Goal: Manage account settings

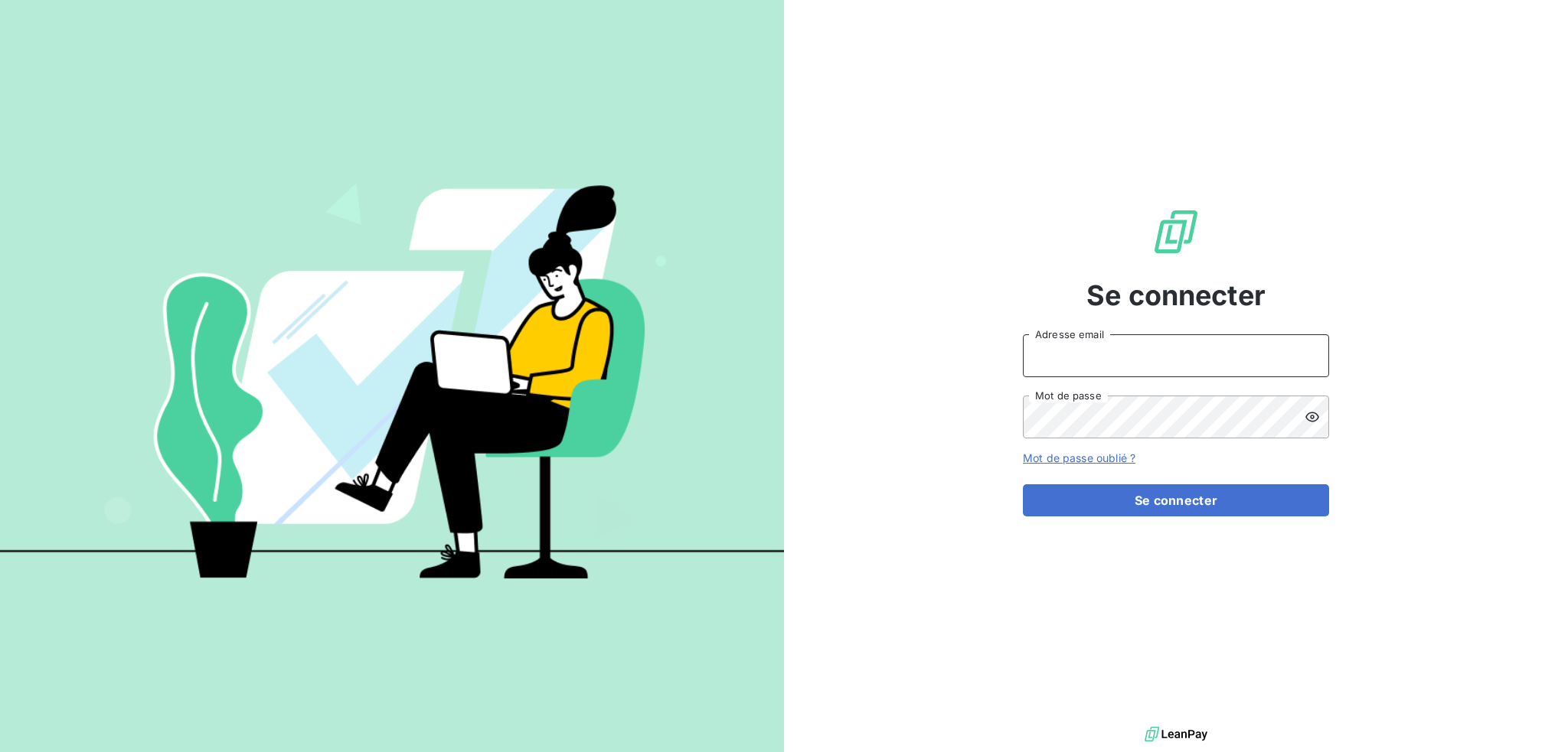
click at [1171, 363] on input "Adresse email" at bounding box center [1175, 356] width 306 height 43
type input "[EMAIL_ADDRESS][DOMAIN_NAME]"
click at [1022, 485] on button "Se connecter" at bounding box center [1175, 500] width 306 height 32
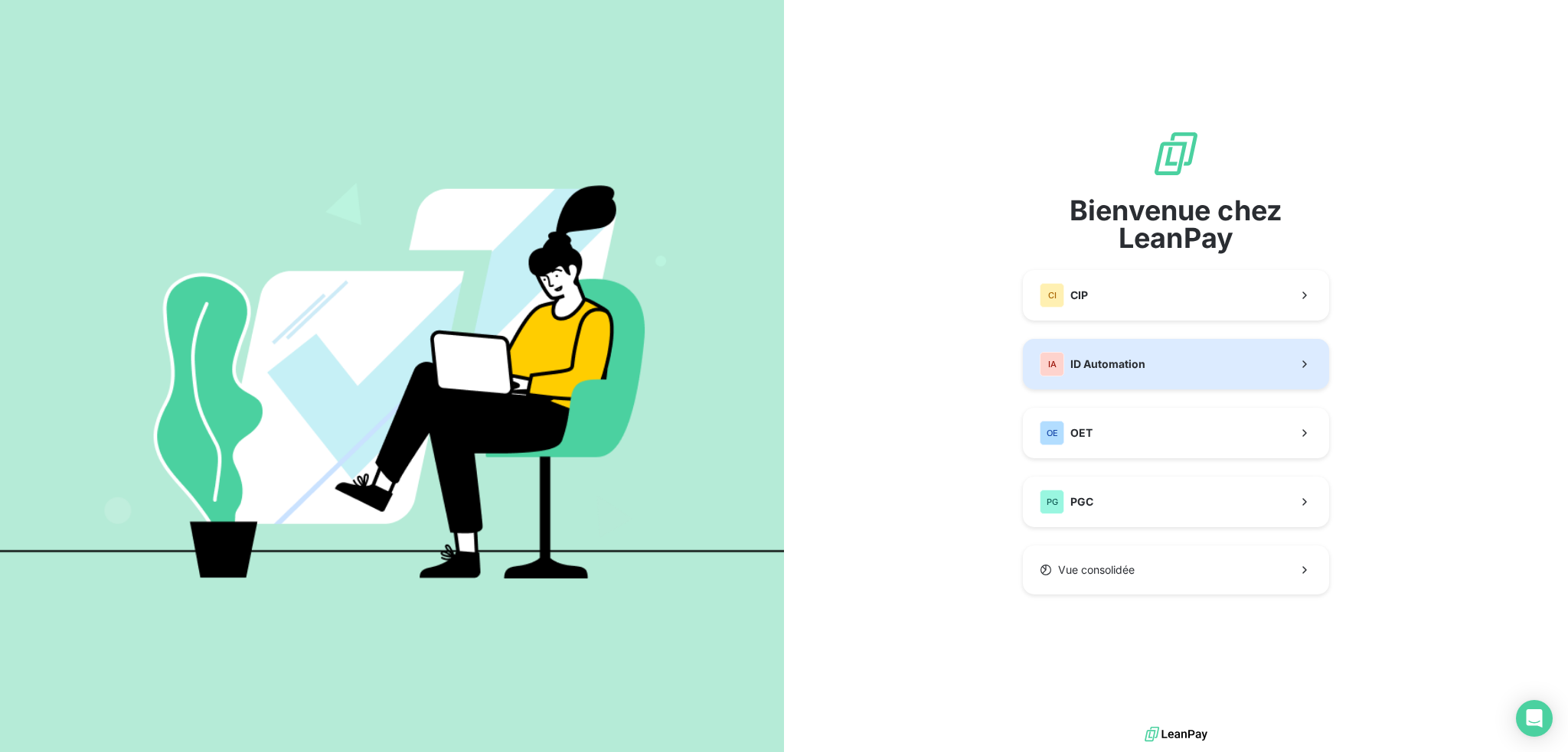
click at [1102, 360] on span "ID Automation" at bounding box center [1108, 365] width 75 height 16
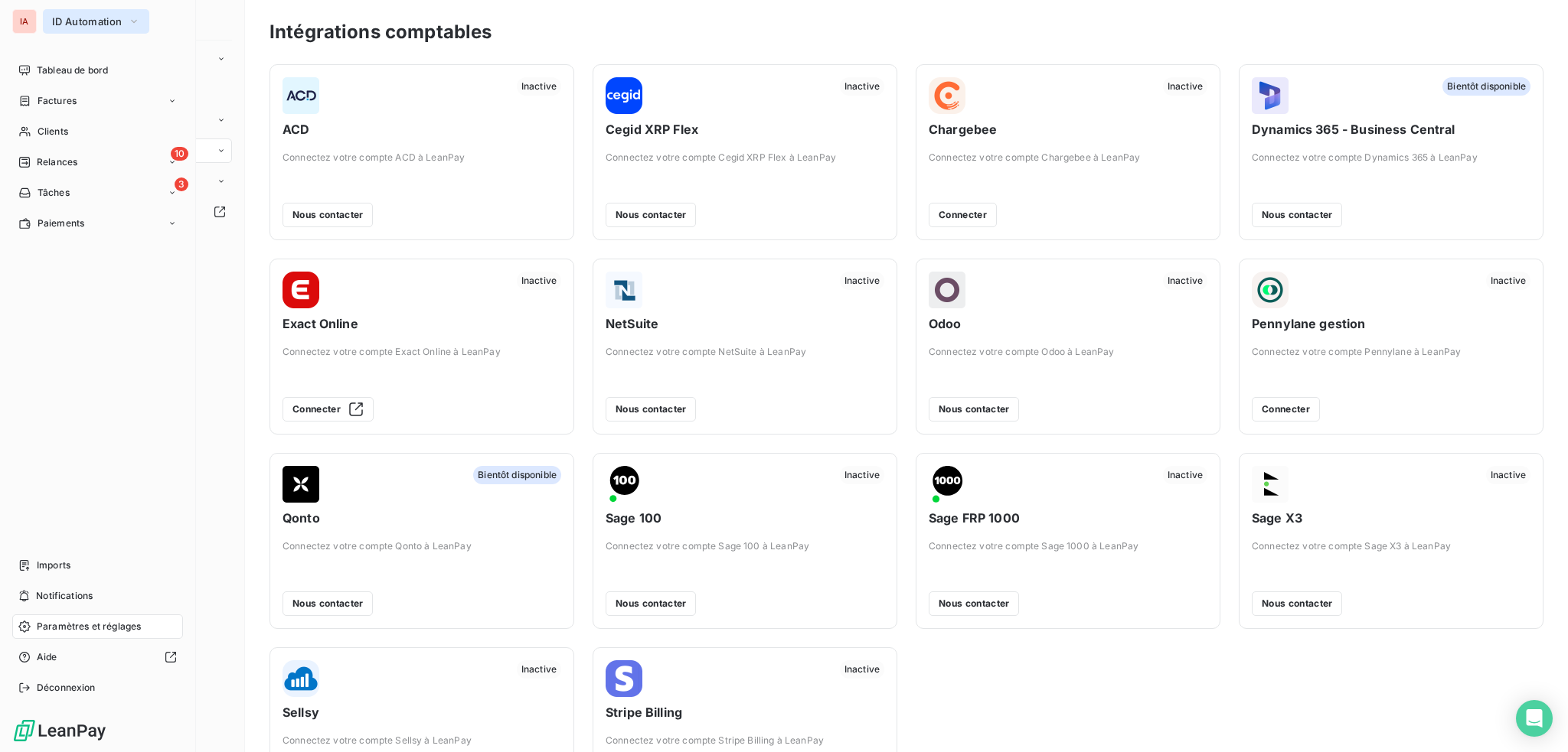
click at [135, 24] on icon "button" at bounding box center [134, 22] width 12 height 16
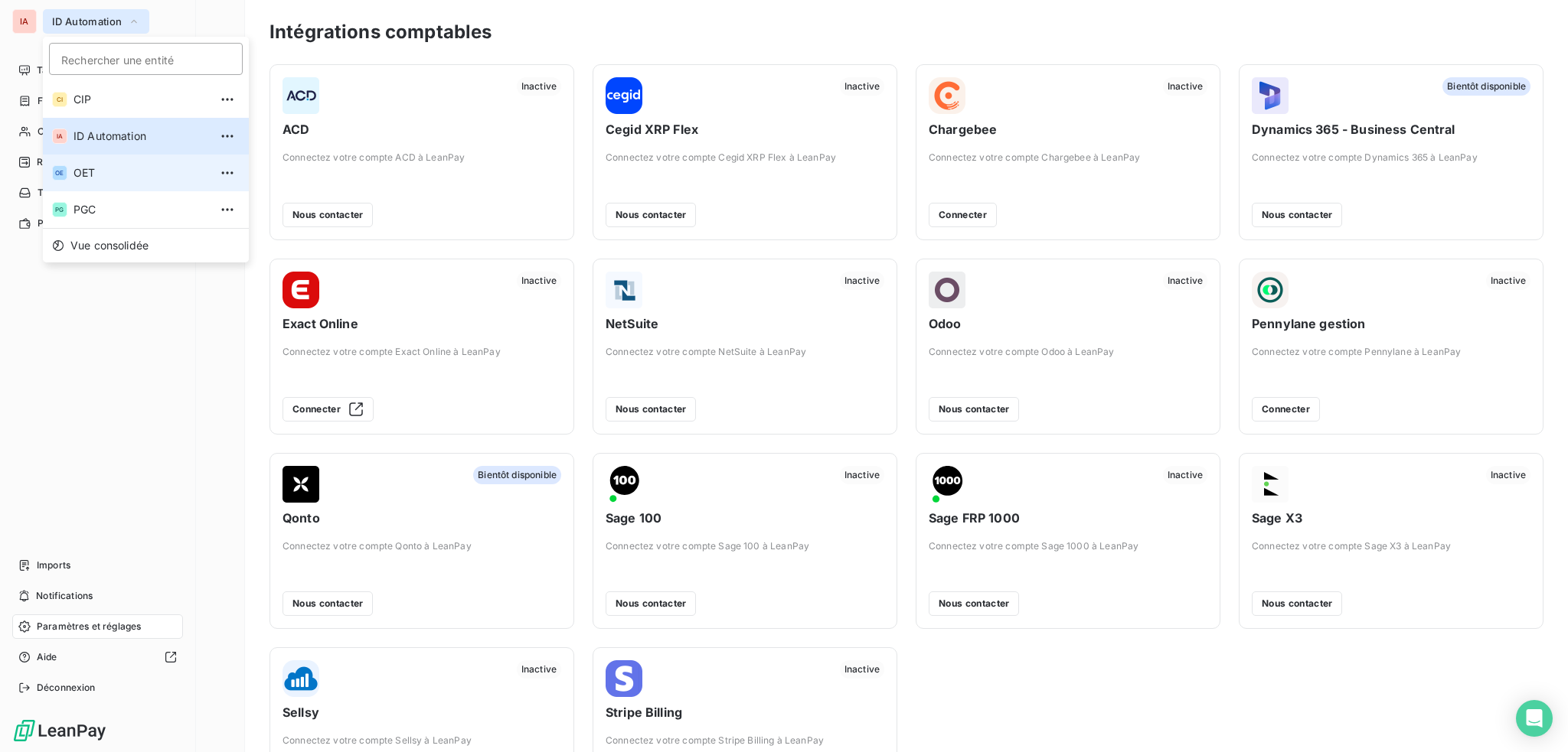
click at [83, 175] on span "OET" at bounding box center [142, 173] width 136 height 16
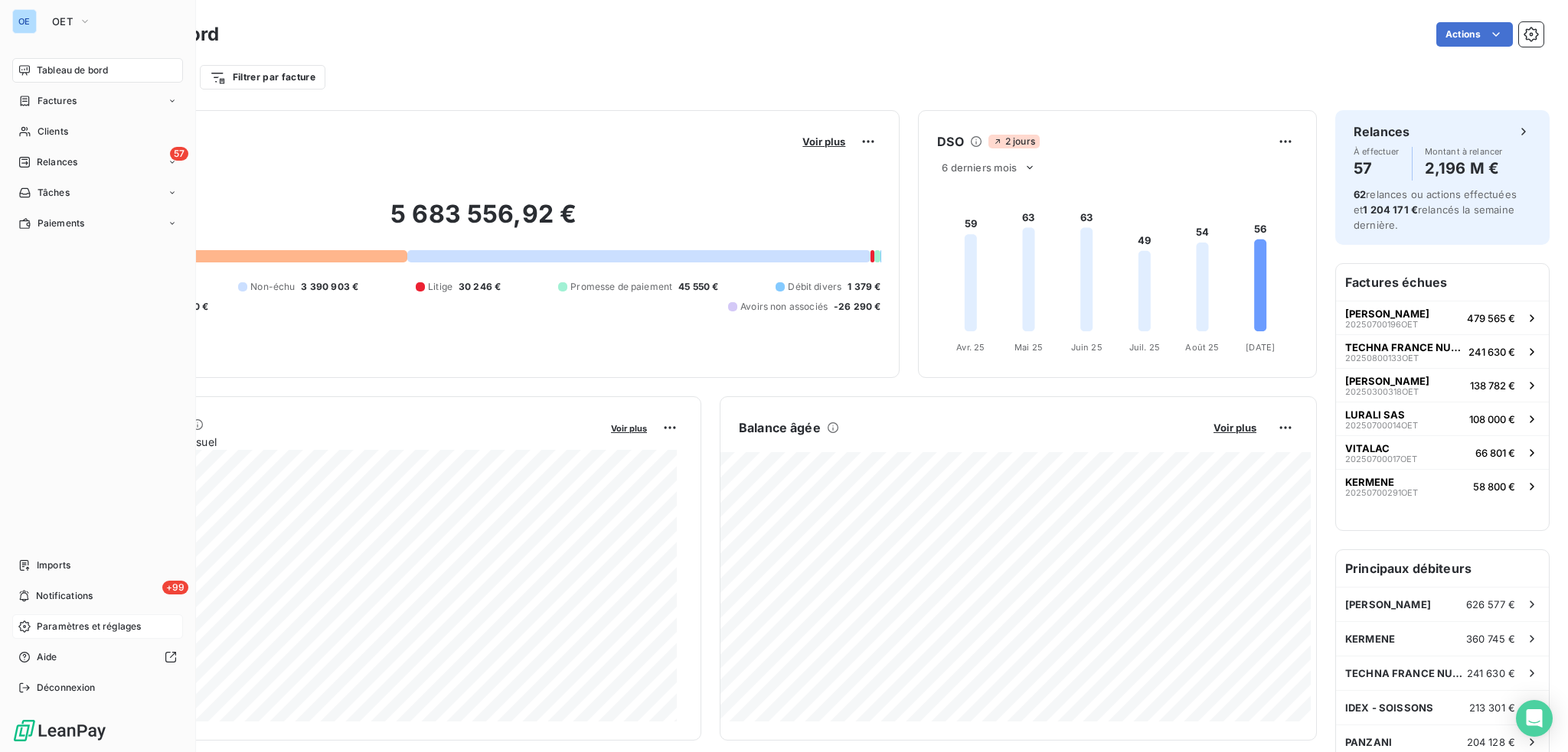
click at [87, 624] on span "Paramètres et réglages" at bounding box center [88, 627] width 104 height 14
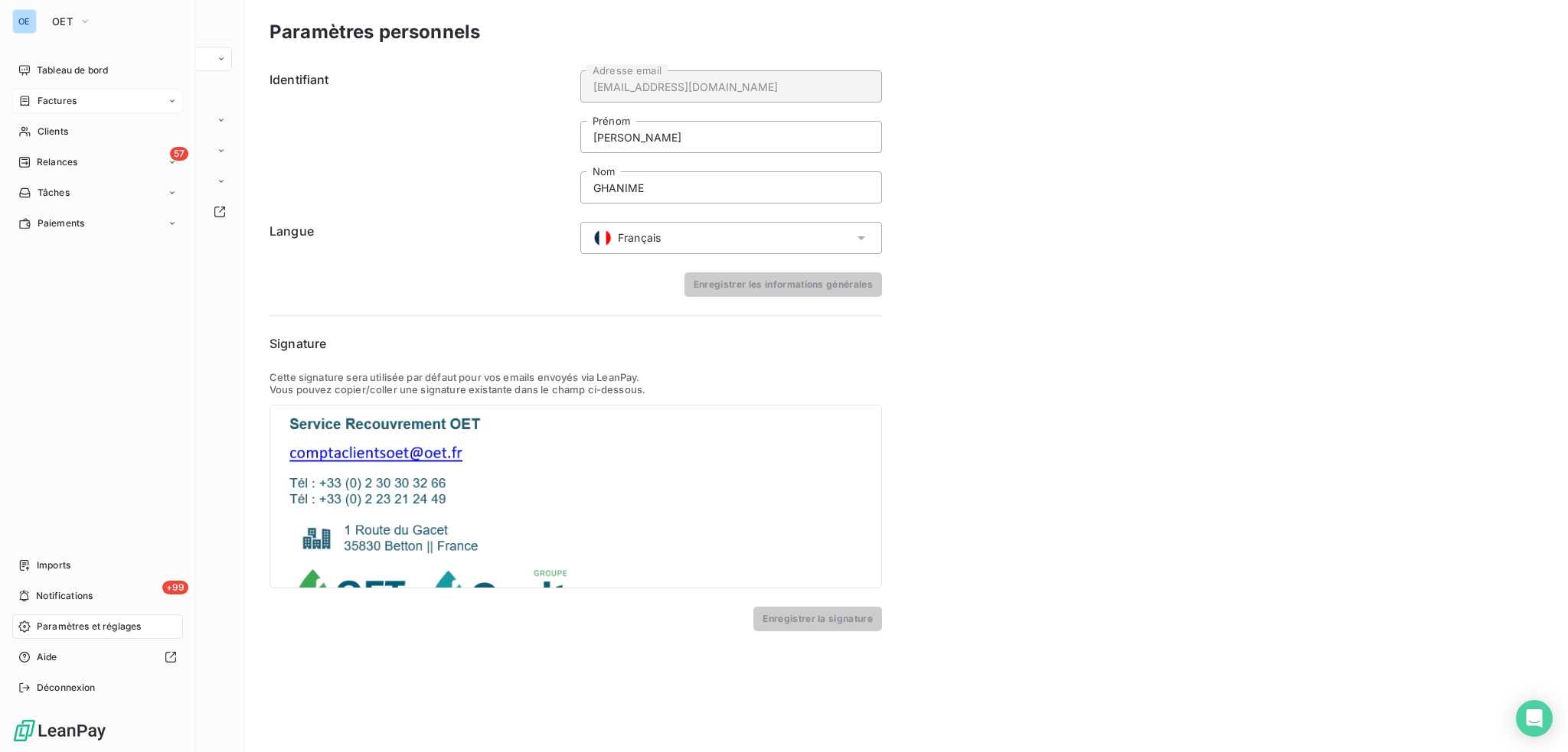
click at [81, 97] on div "Factures" at bounding box center [97, 100] width 171 height 25
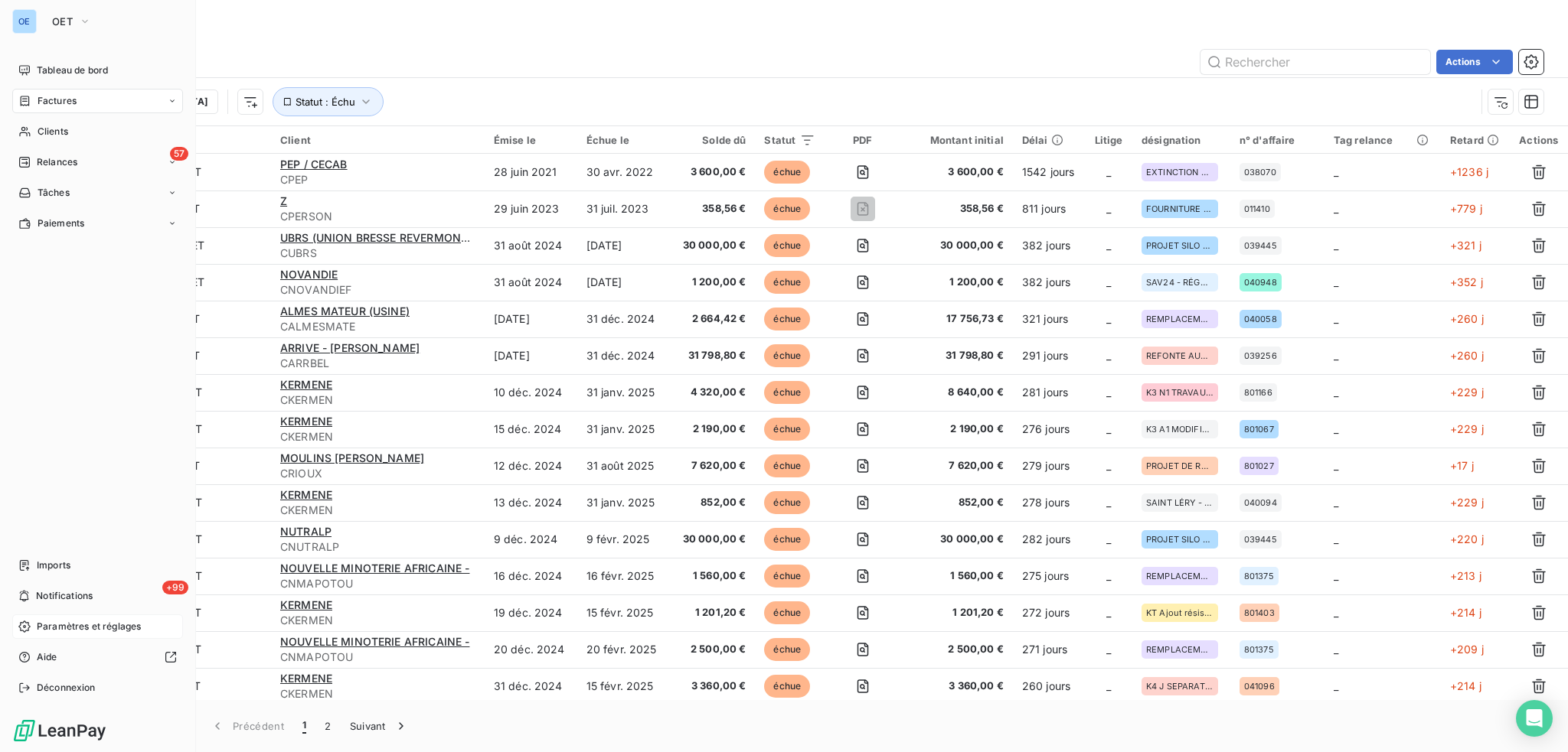
click at [81, 623] on span "Paramètres et réglages" at bounding box center [88, 627] width 104 height 14
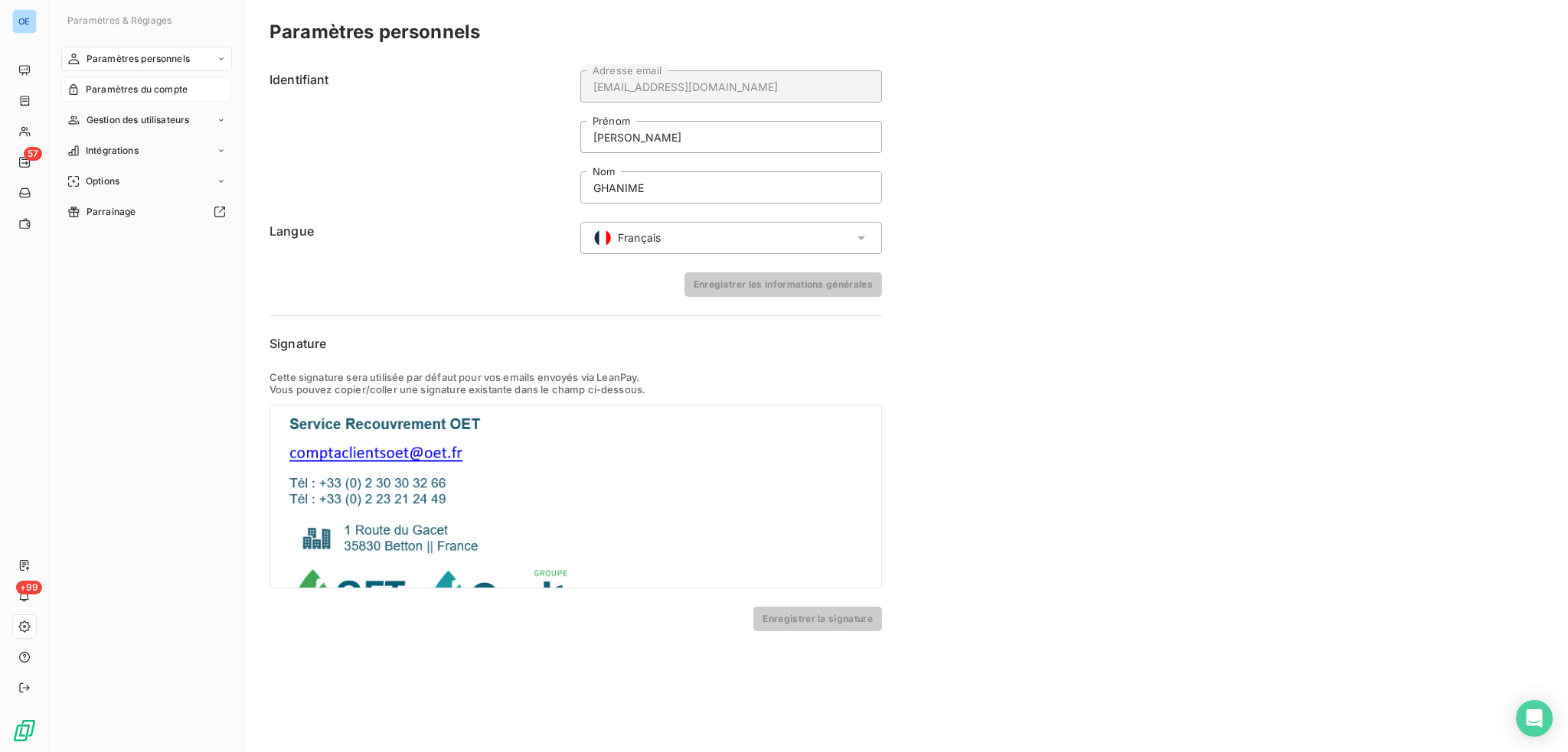
click at [178, 87] on span "Paramètres du compte" at bounding box center [137, 89] width 102 height 14
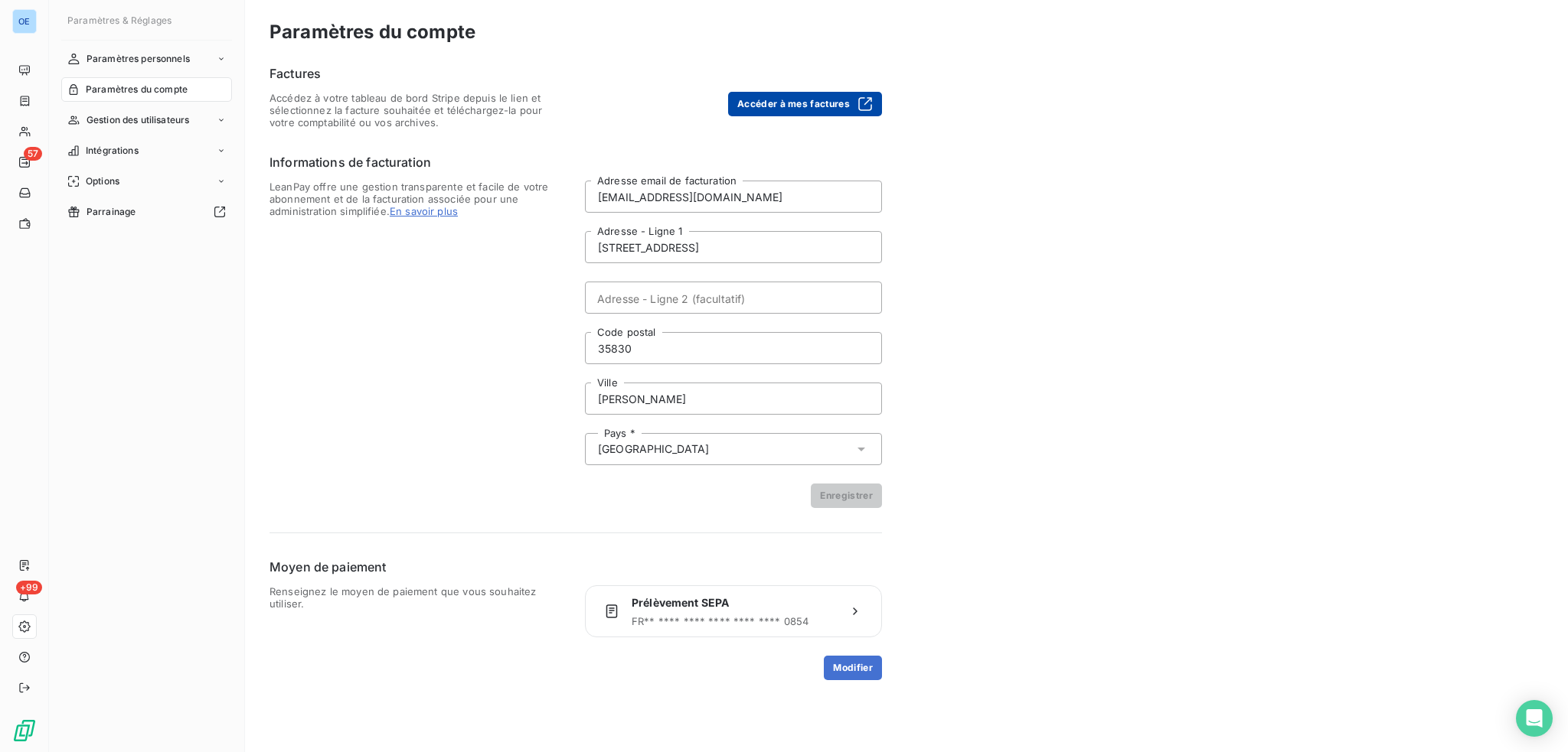
click at [851, 102] on div "button" at bounding box center [860, 104] width 23 height 16
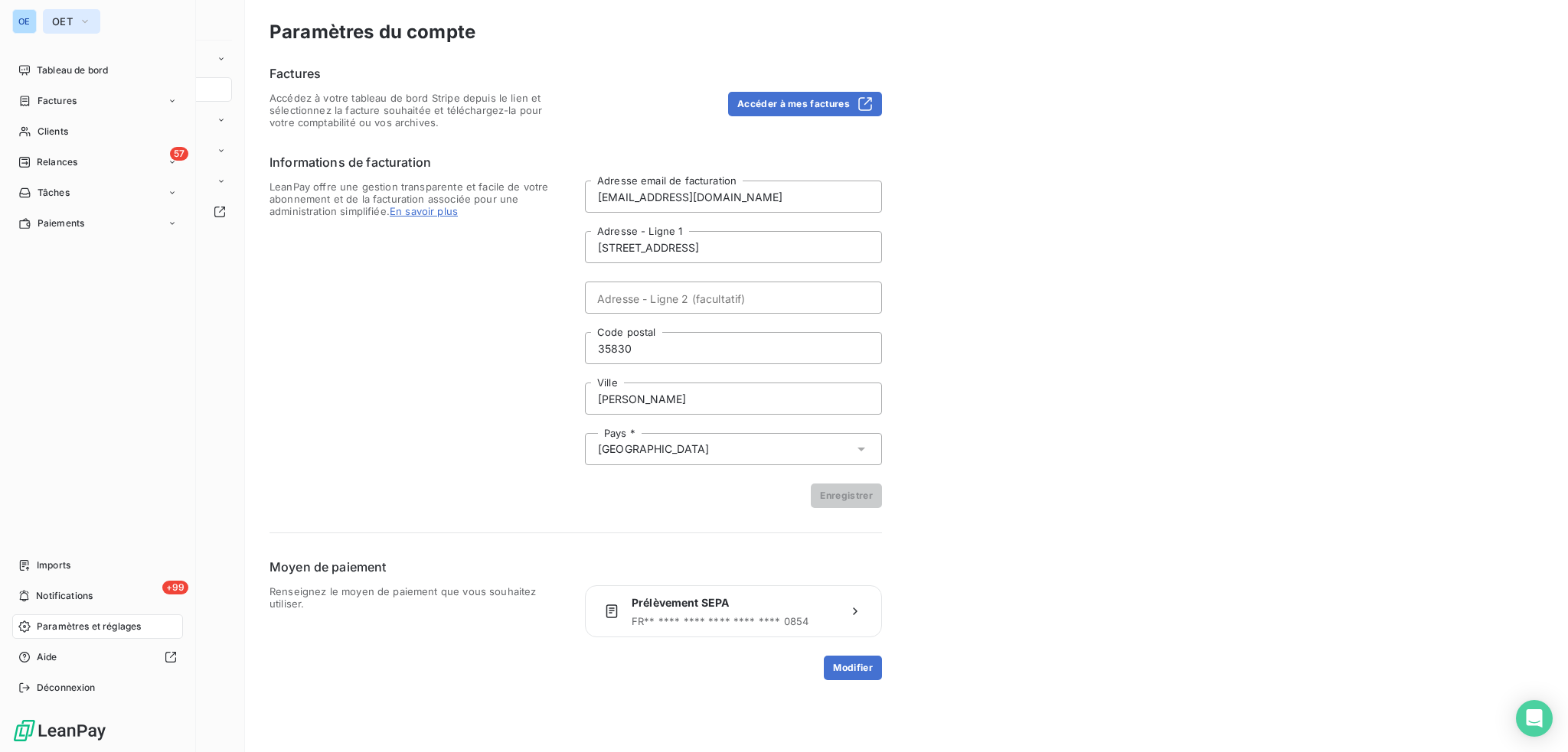
click at [62, 23] on span "OET" at bounding box center [62, 22] width 21 height 12
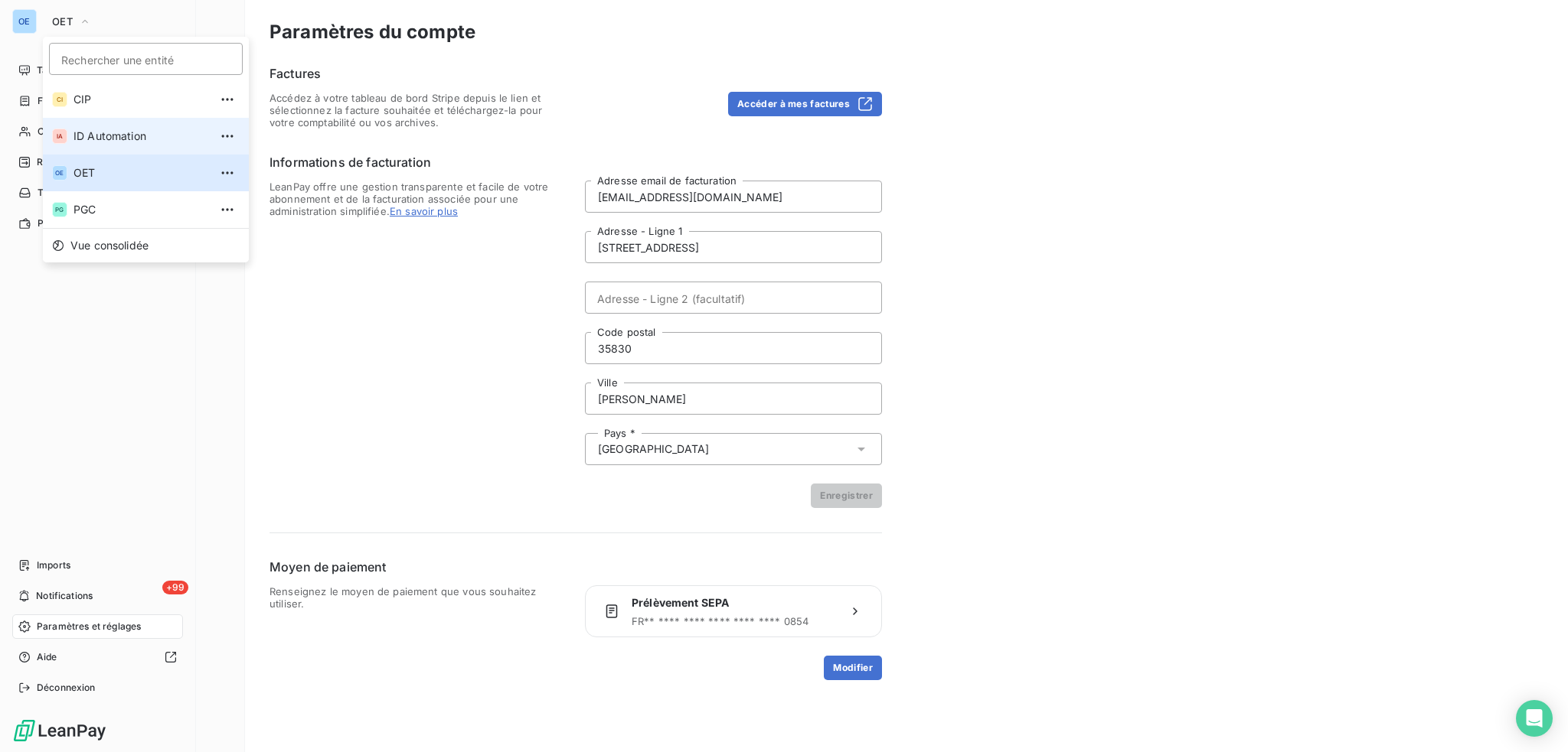
click at [77, 141] on span "ID Automation" at bounding box center [142, 137] width 136 height 16
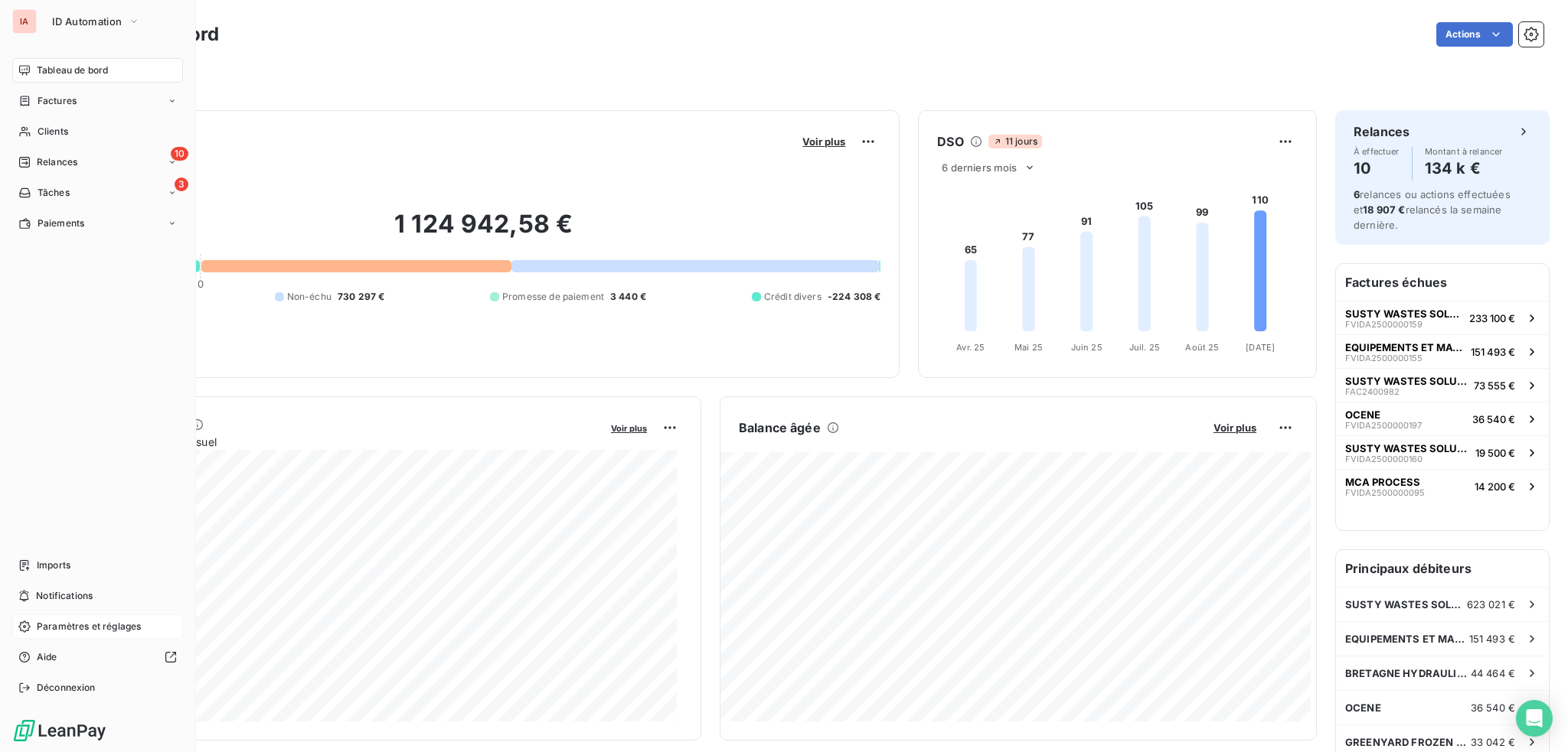
click at [89, 622] on span "Paramètres et réglages" at bounding box center [88, 627] width 104 height 14
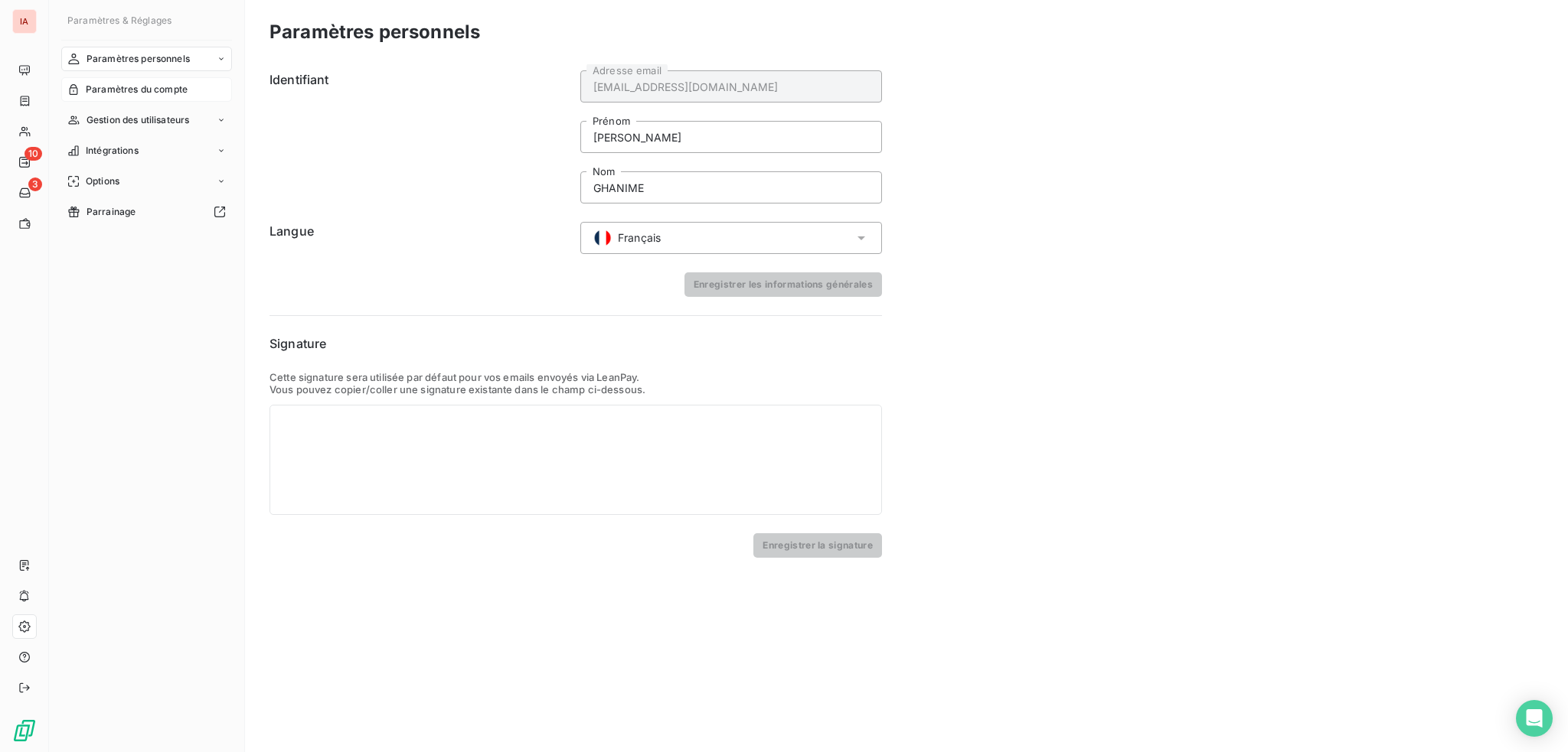
click at [107, 90] on span "Paramètres du compte" at bounding box center [137, 89] width 102 height 14
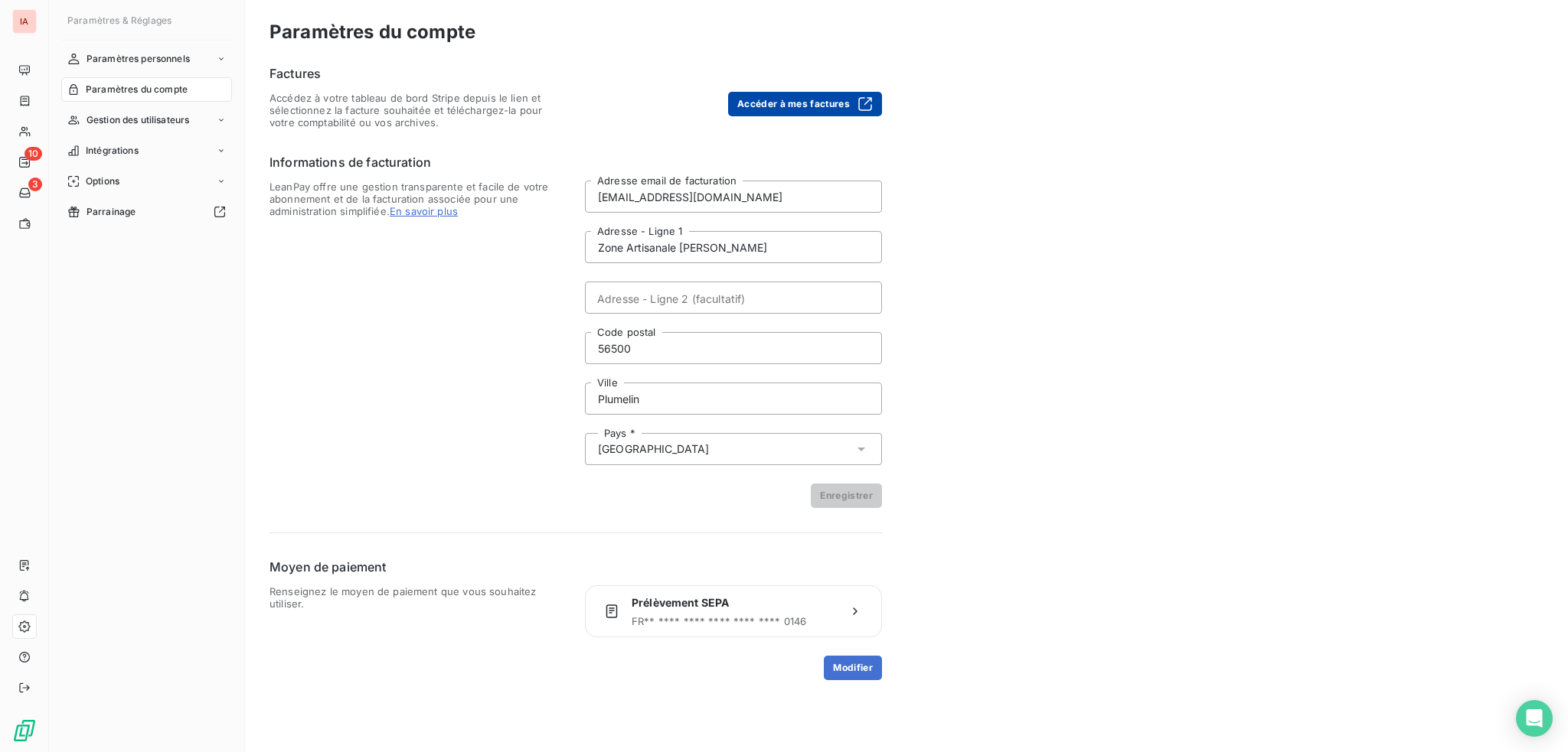
click at [827, 106] on button "Accéder à mes factures" at bounding box center [805, 103] width 154 height 25
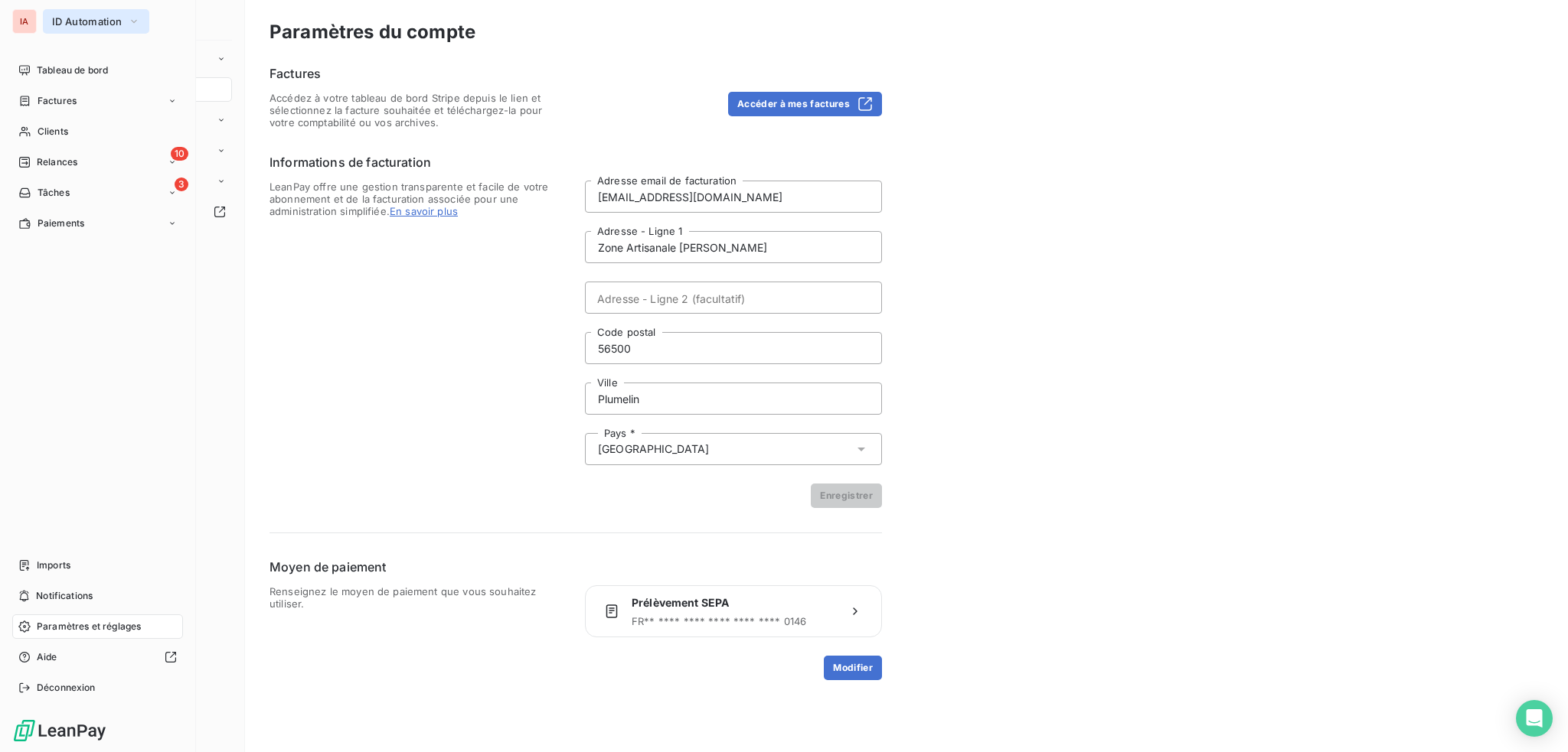
click at [58, 21] on span "ID Automation" at bounding box center [87, 22] width 70 height 12
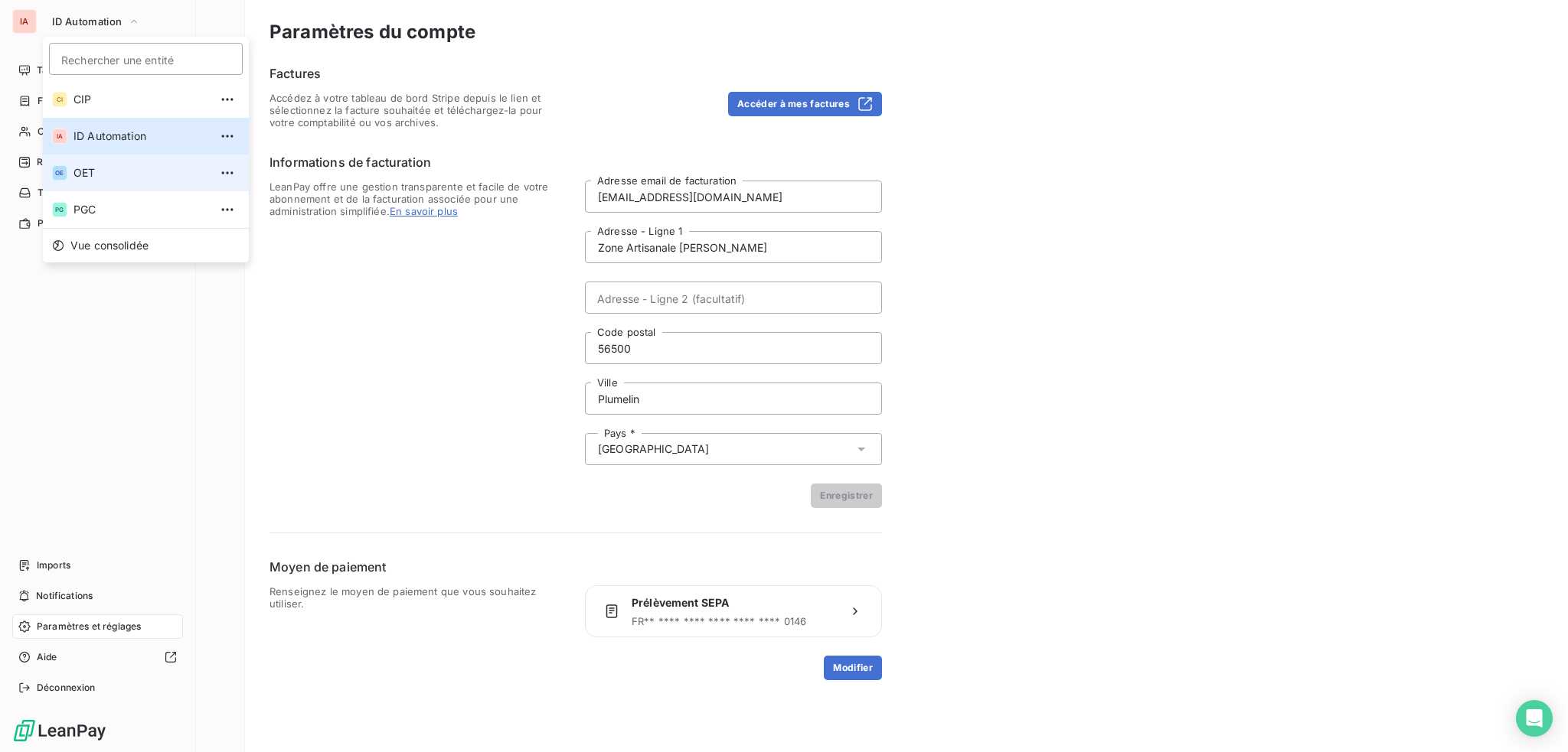
click at [94, 169] on span "OET" at bounding box center [142, 173] width 136 height 16
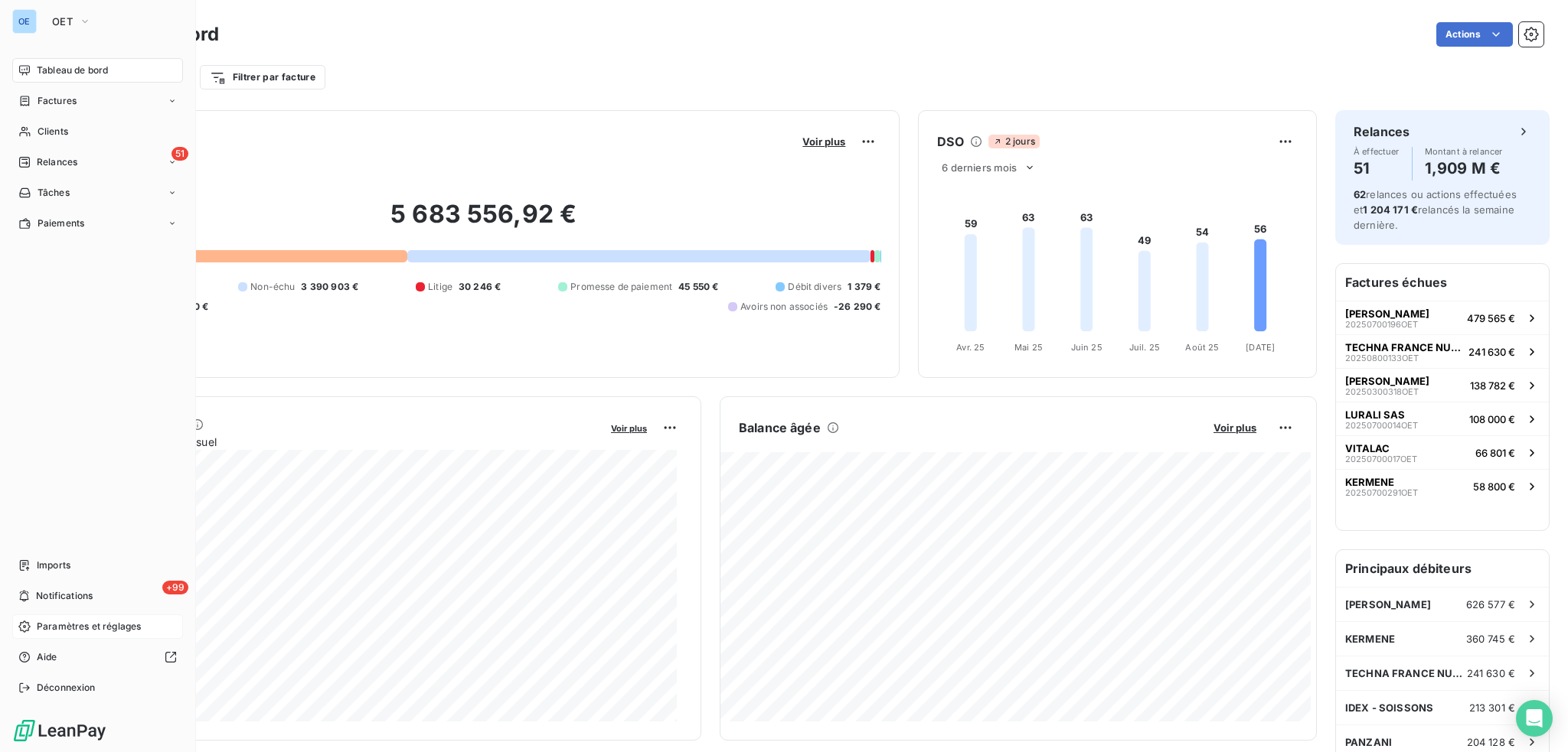
click at [83, 622] on span "Paramètres et réglages" at bounding box center [88, 627] width 104 height 14
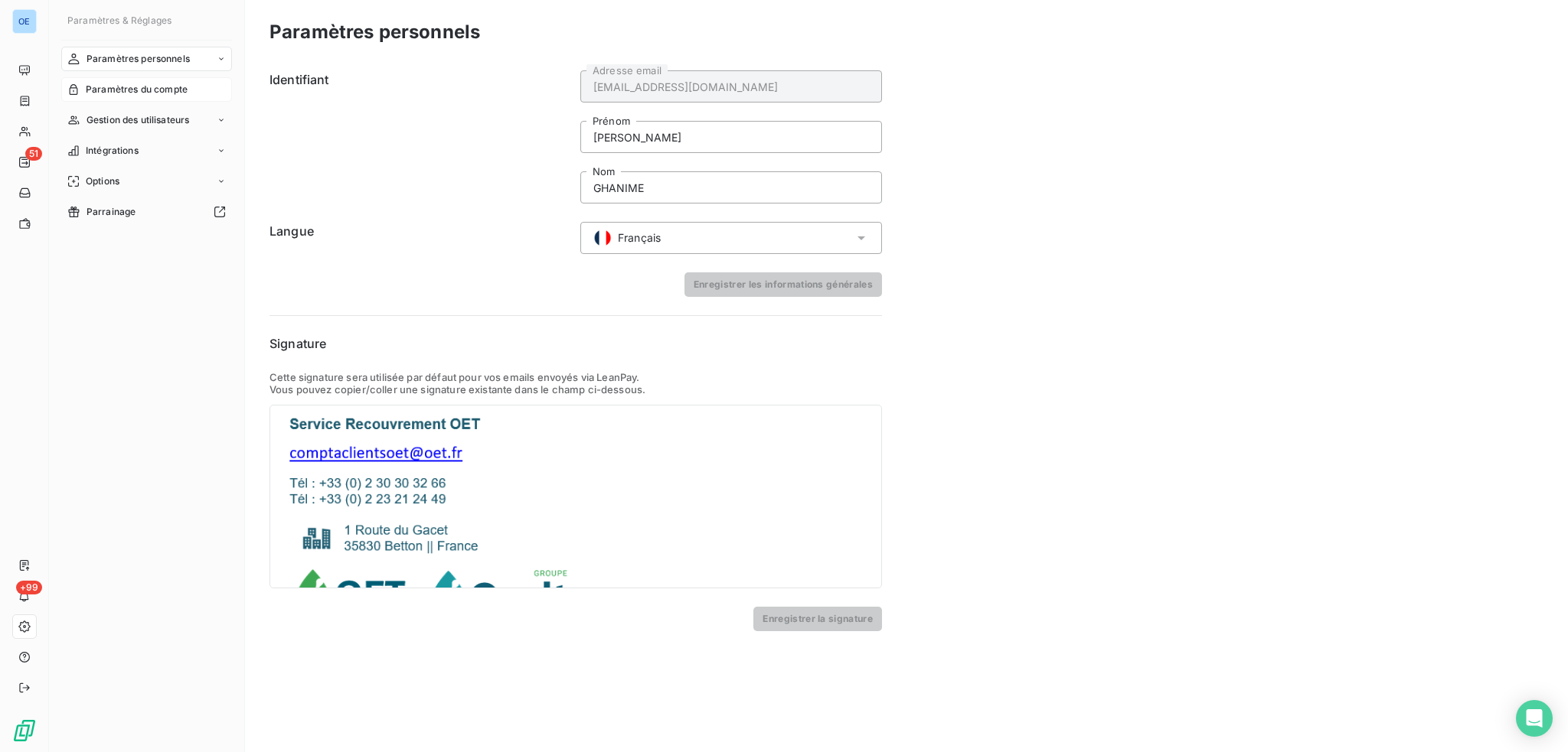
click at [172, 91] on span "Paramètres du compte" at bounding box center [137, 89] width 102 height 14
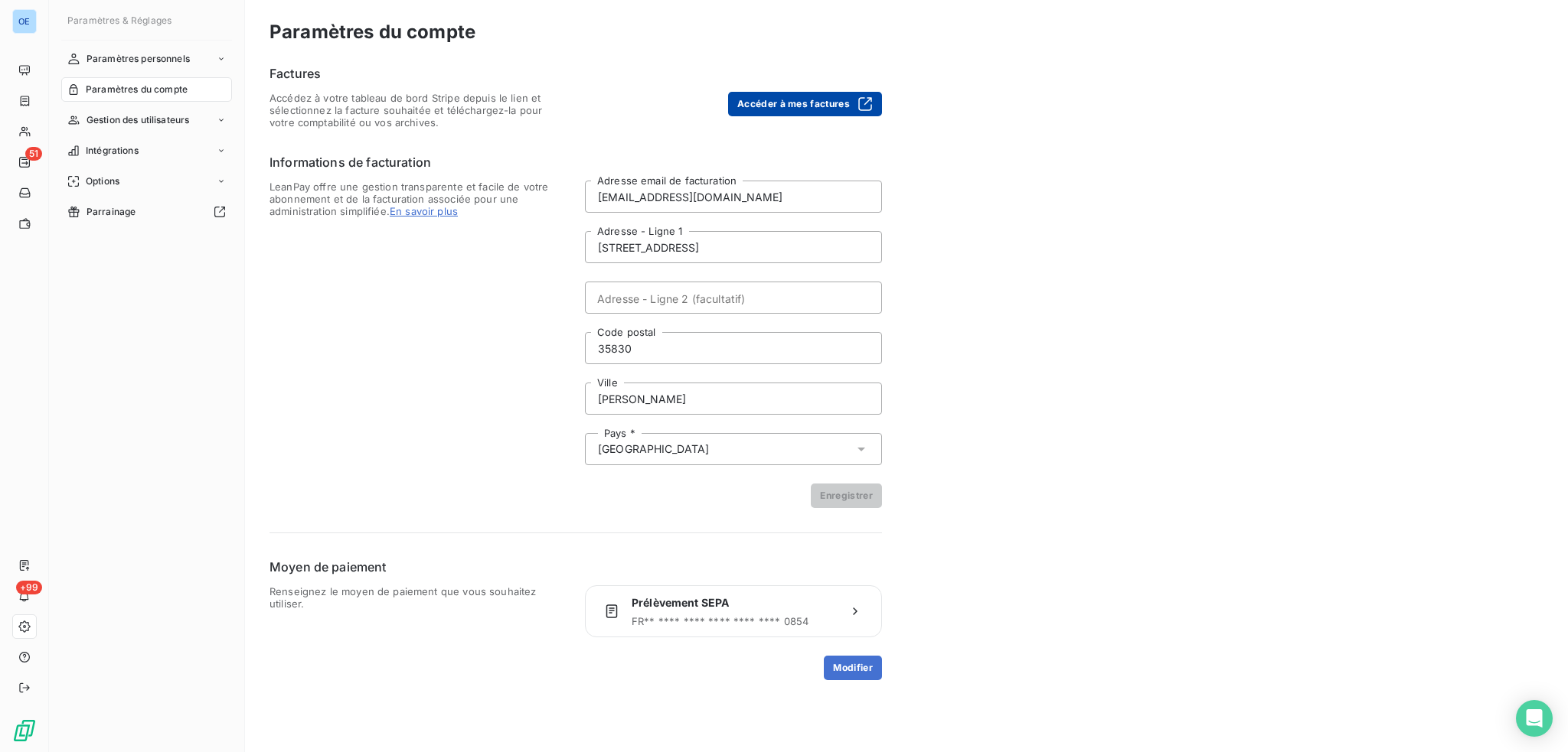
click at [799, 108] on button "Accéder à mes factures" at bounding box center [805, 103] width 154 height 25
